Goal: Register for event/course

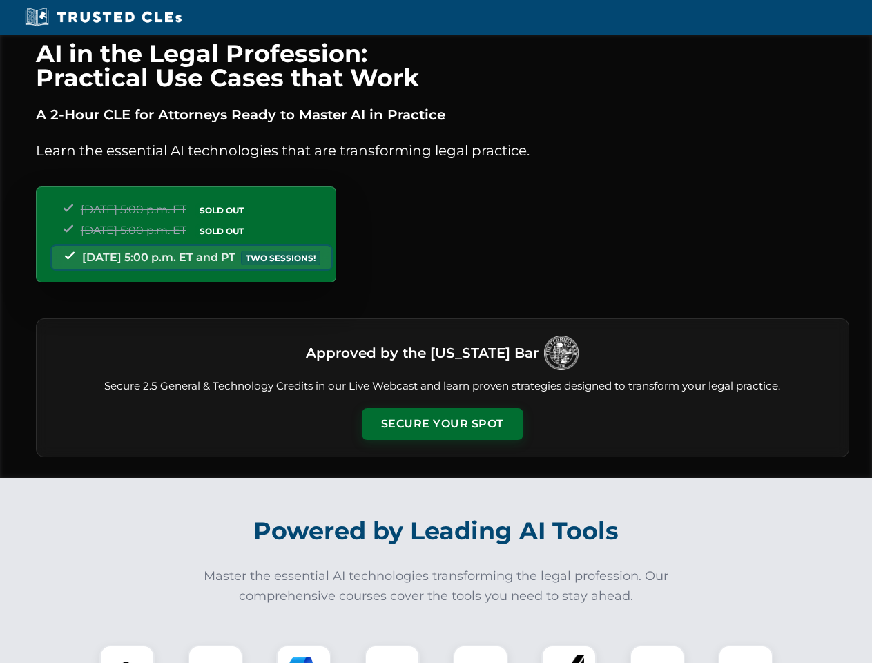
click at [442, 424] on button "Secure Your Spot" at bounding box center [443, 424] width 162 height 32
click at [127, 654] on img at bounding box center [127, 673] width 40 height 40
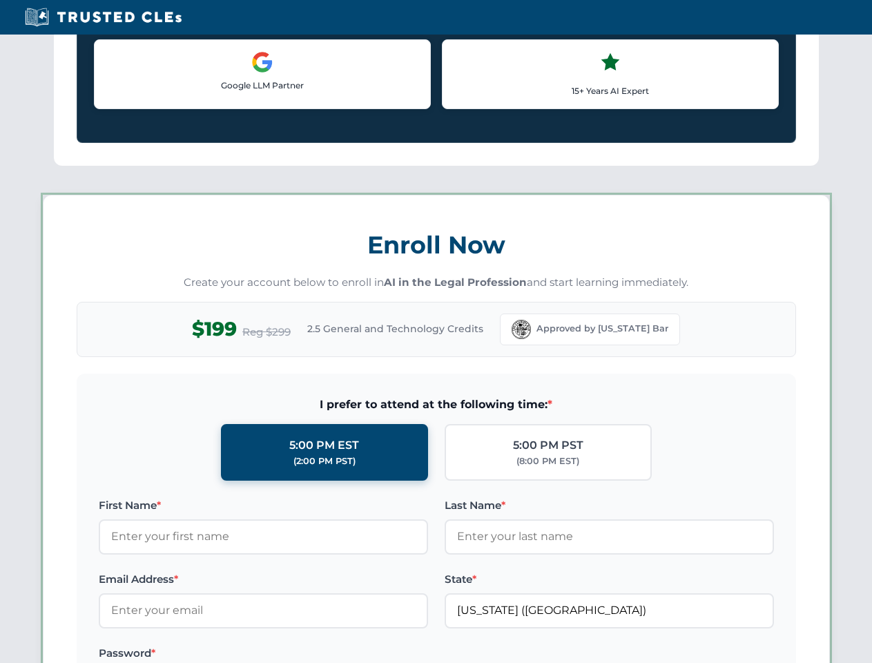
click at [304, 654] on label "Password *" at bounding box center [263, 653] width 329 height 17
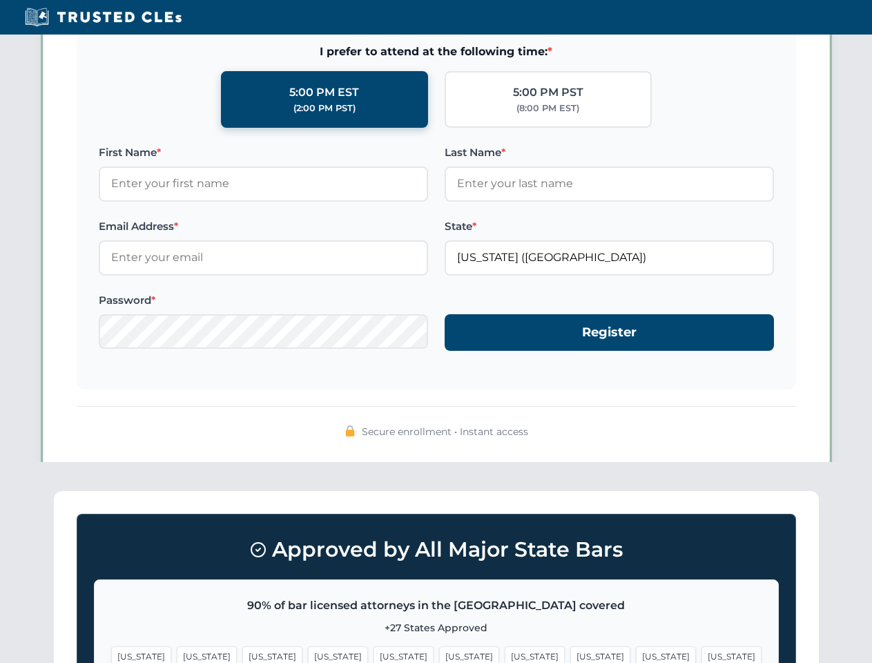
click at [636, 654] on span "[US_STATE]" at bounding box center [666, 656] width 60 height 20
